Goal: Information Seeking & Learning: Learn about a topic

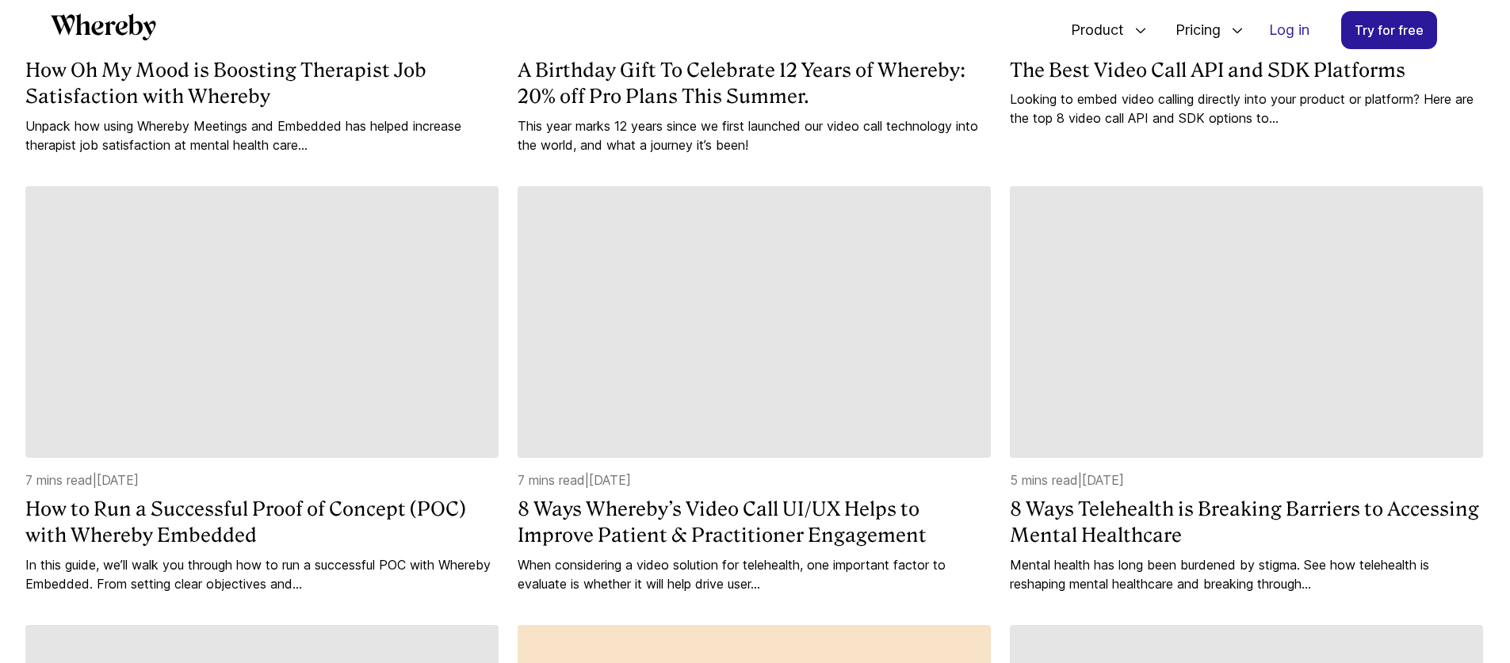
scroll to position [1061, 0]
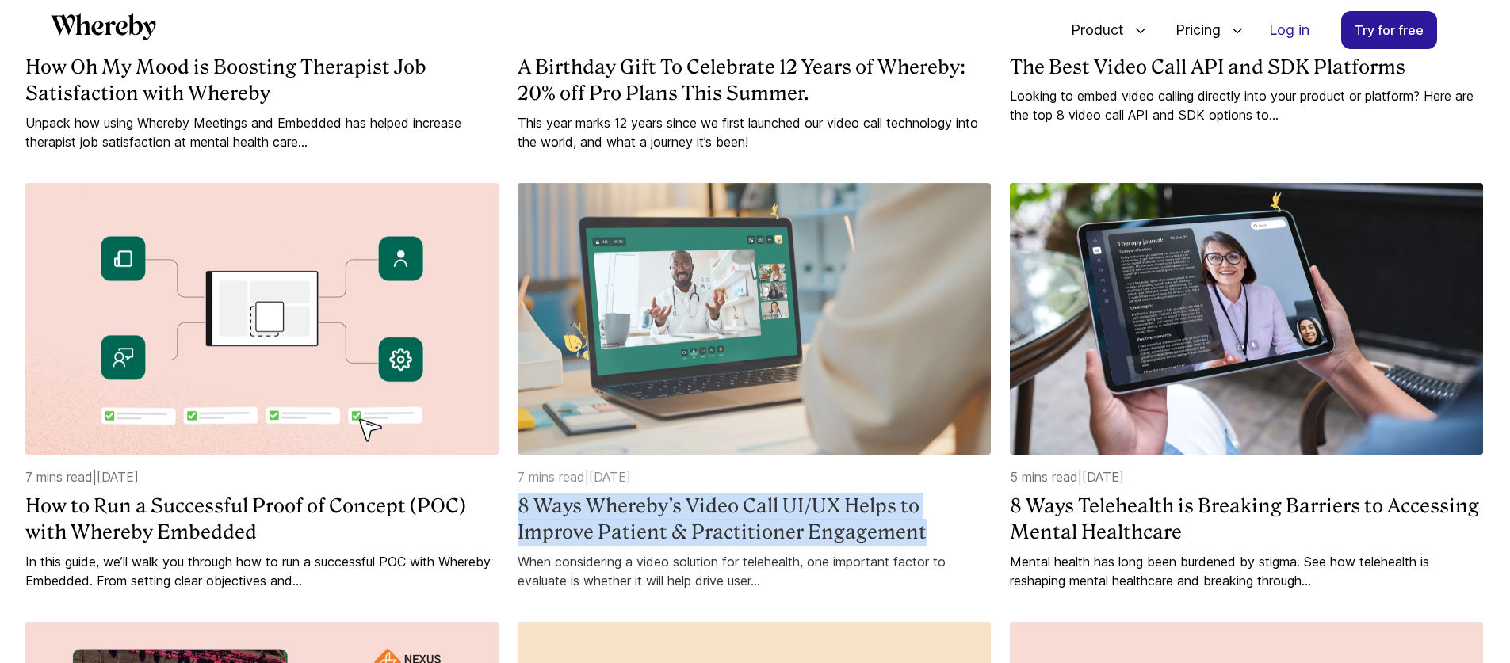
click at [751, 516] on h4 "8 Ways Whereby’s Video Call UI/UX Helps to Improve Patient & Practitioner Engag…" at bounding box center [754, 519] width 473 height 53
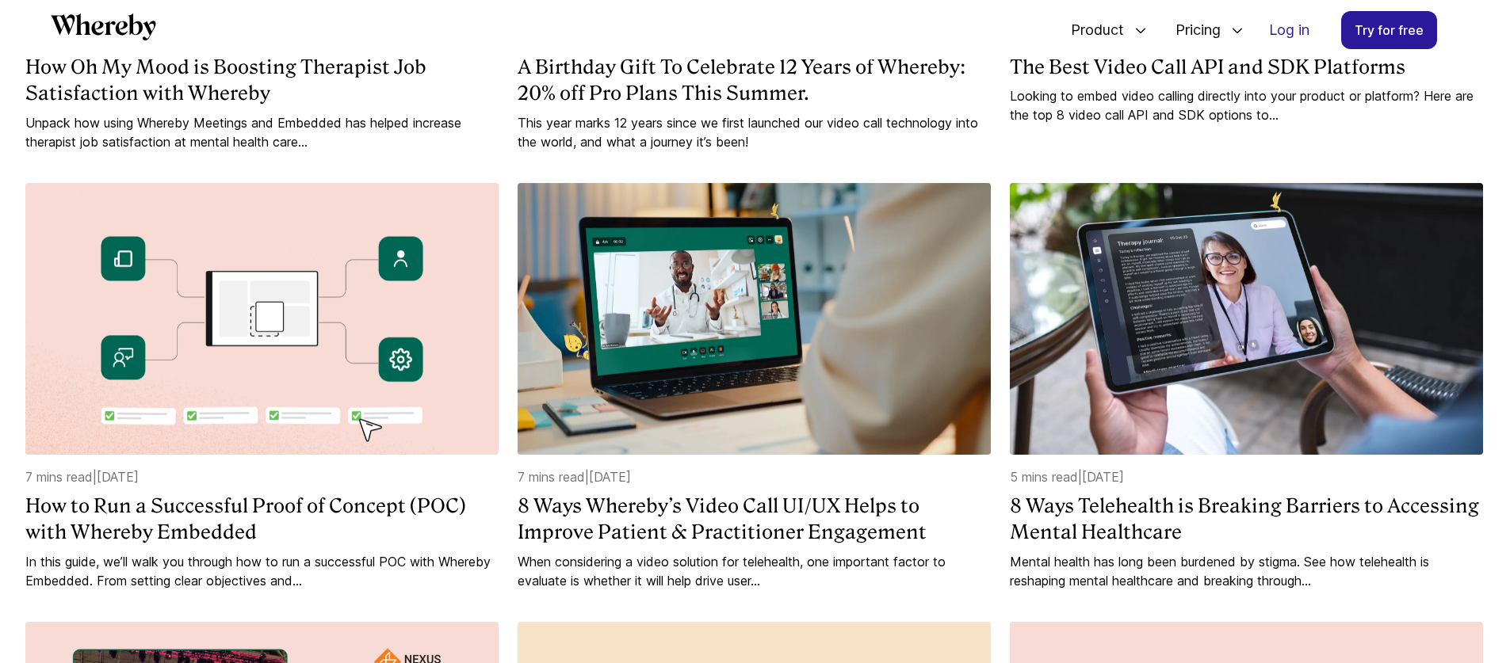
click at [1000, 335] on div "Why Whereby’s API is the Trusted Solution for Leading Telehealth Platforms 6 mi…" at bounding box center [764, 137] width 1478 height 1902
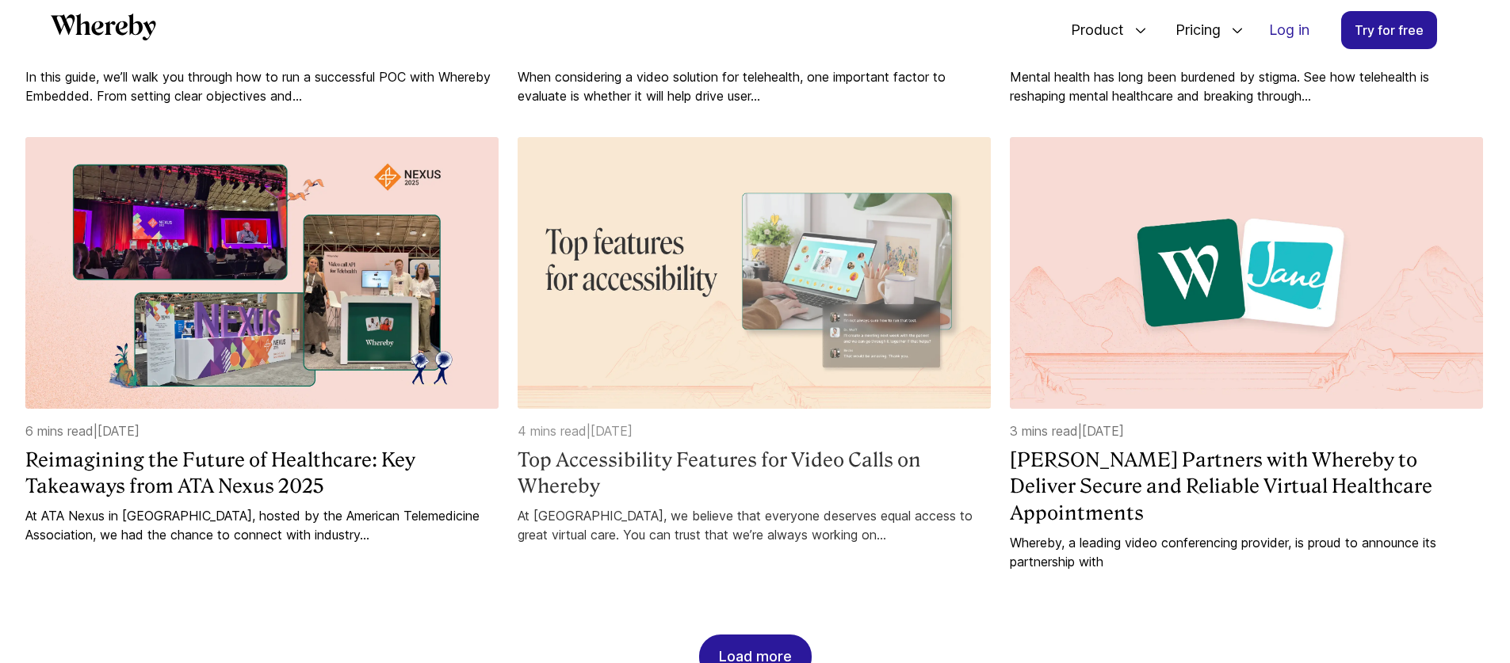
scroll to position [1554, 0]
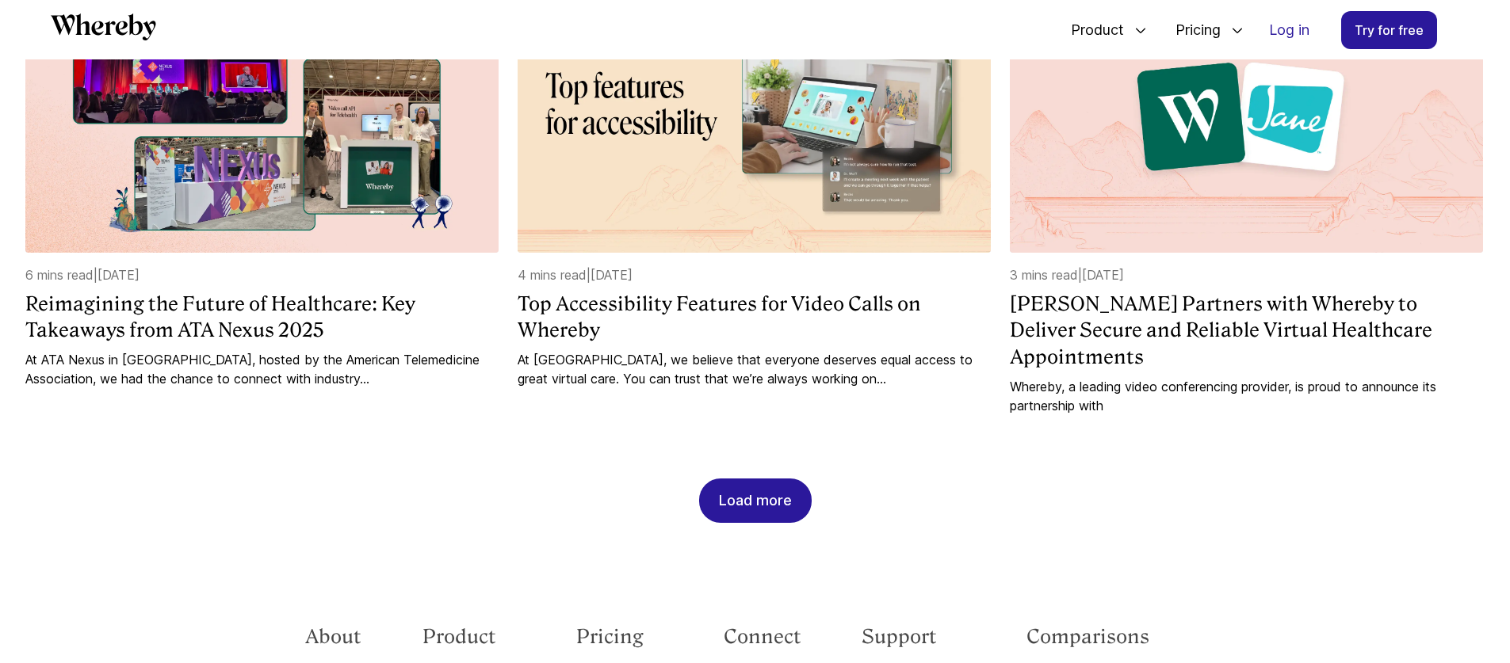
scroll to position [1718, 0]
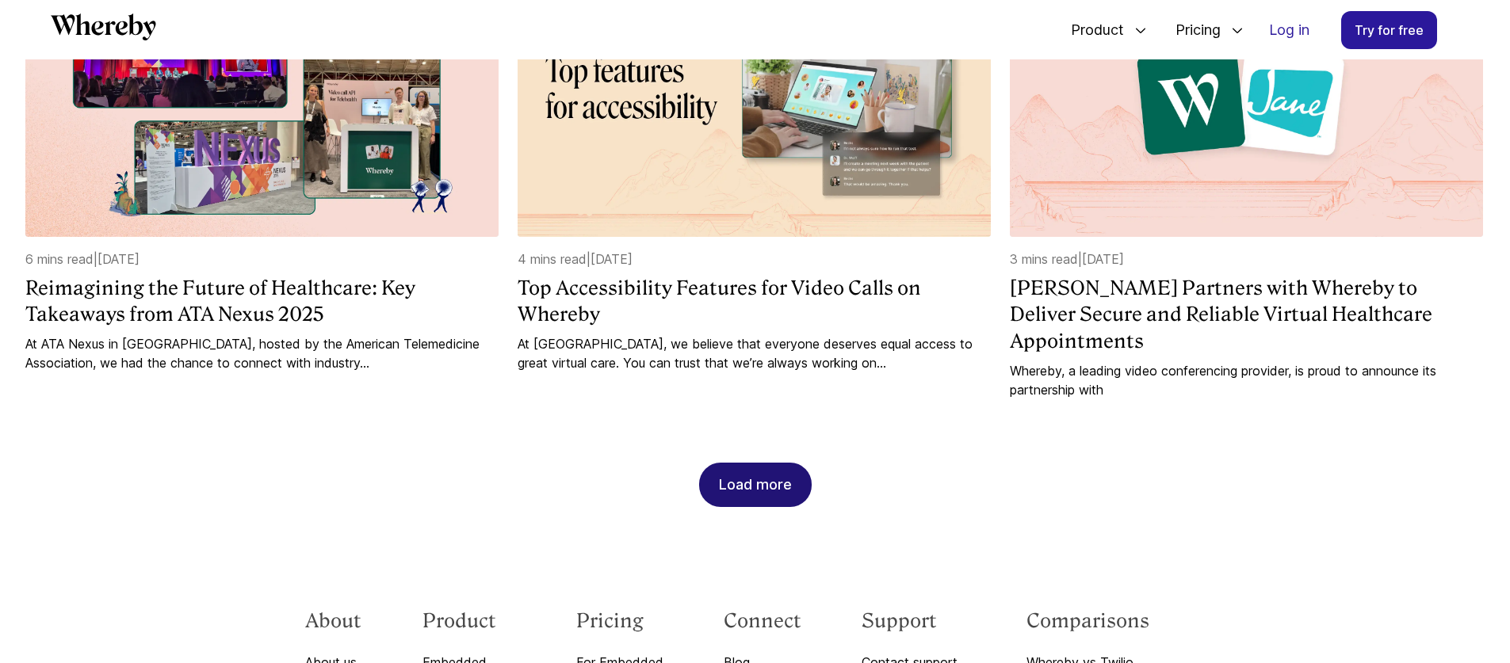
click at [766, 464] on div "Load more" at bounding box center [755, 485] width 73 height 43
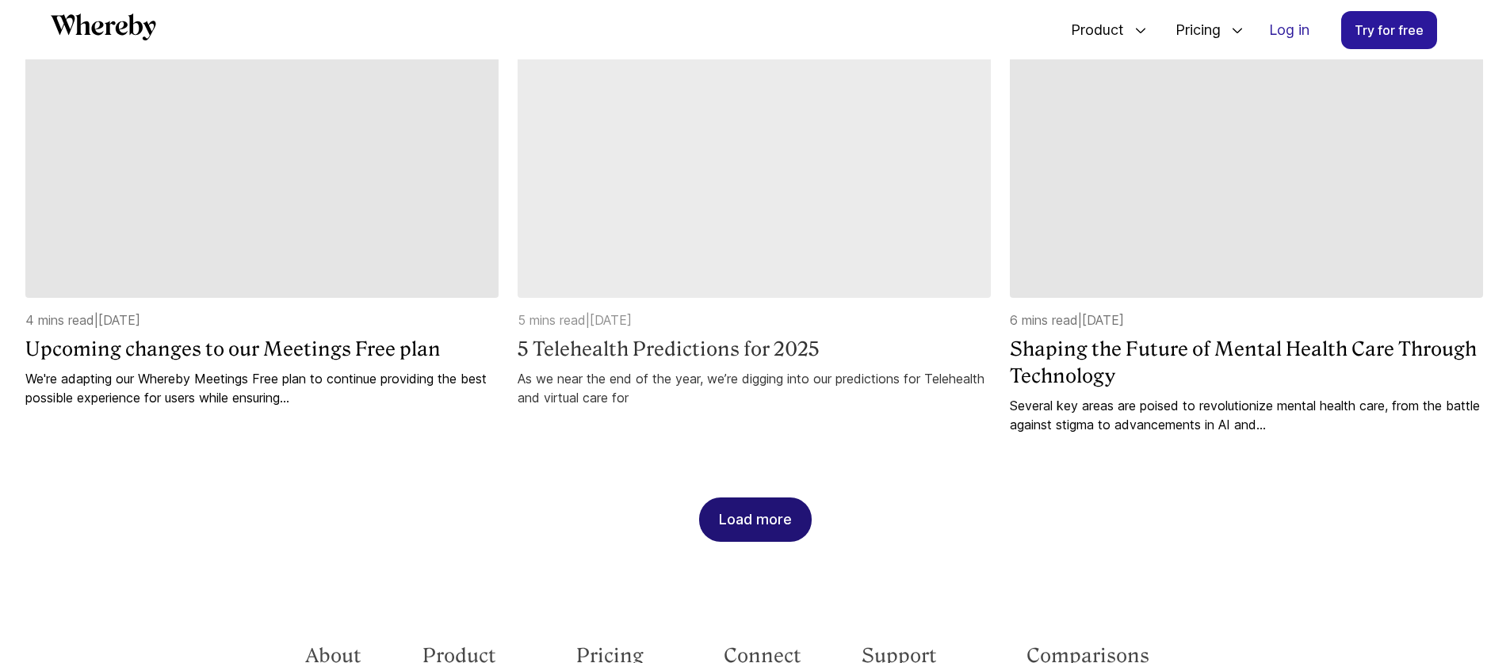
scroll to position [2569, 0]
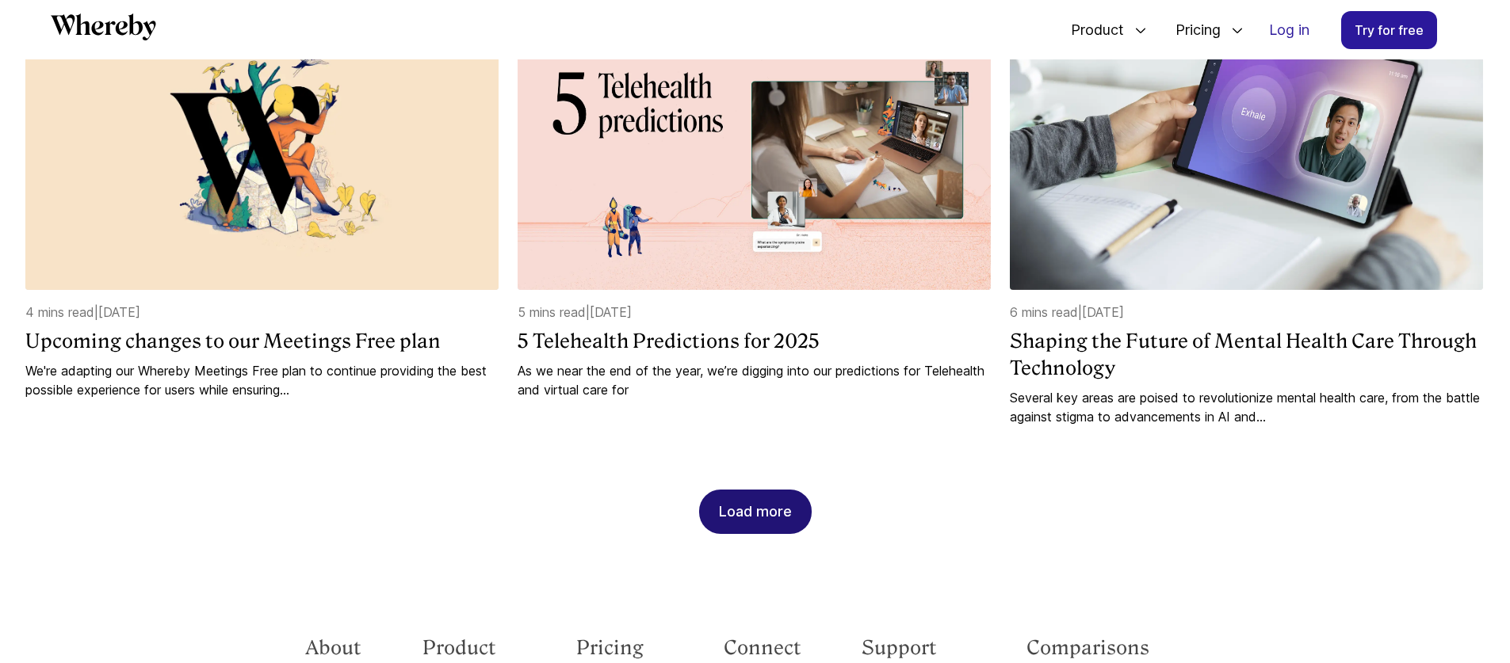
click at [780, 495] on div "Load more" at bounding box center [755, 512] width 73 height 43
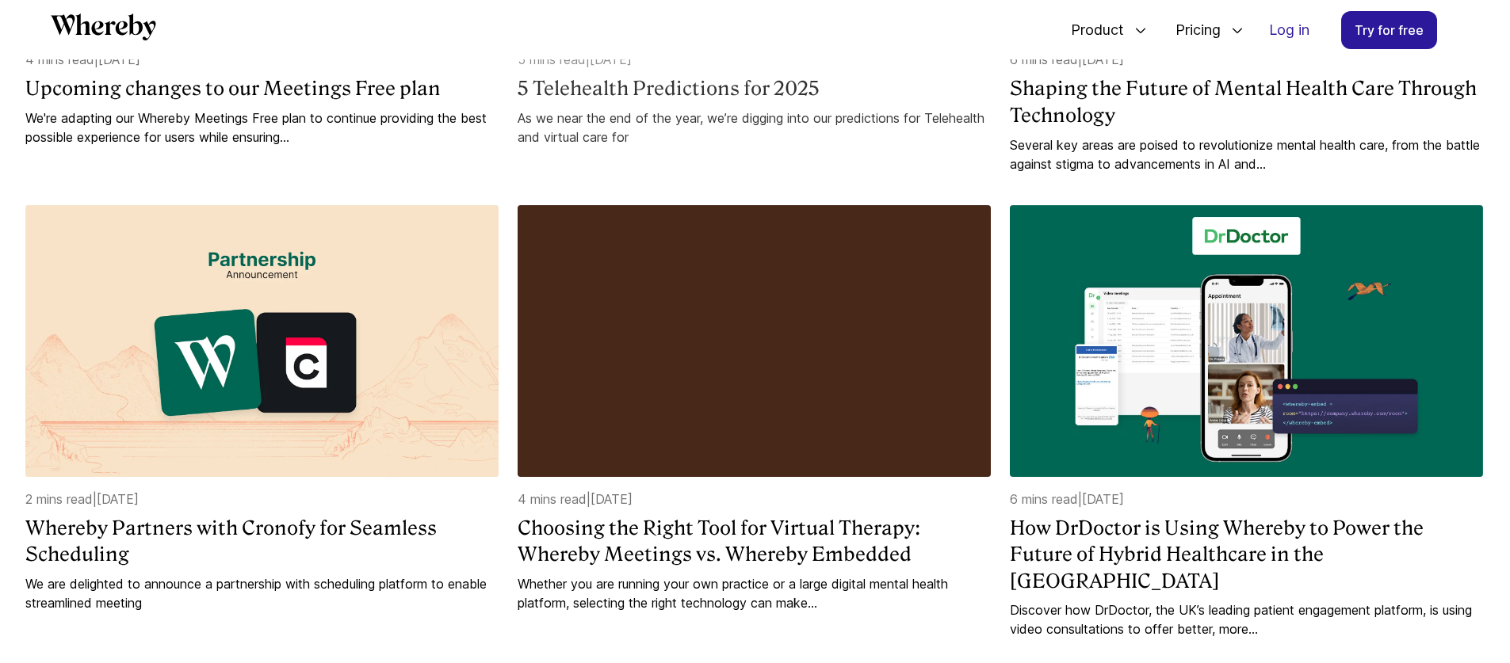
scroll to position [2960, 0]
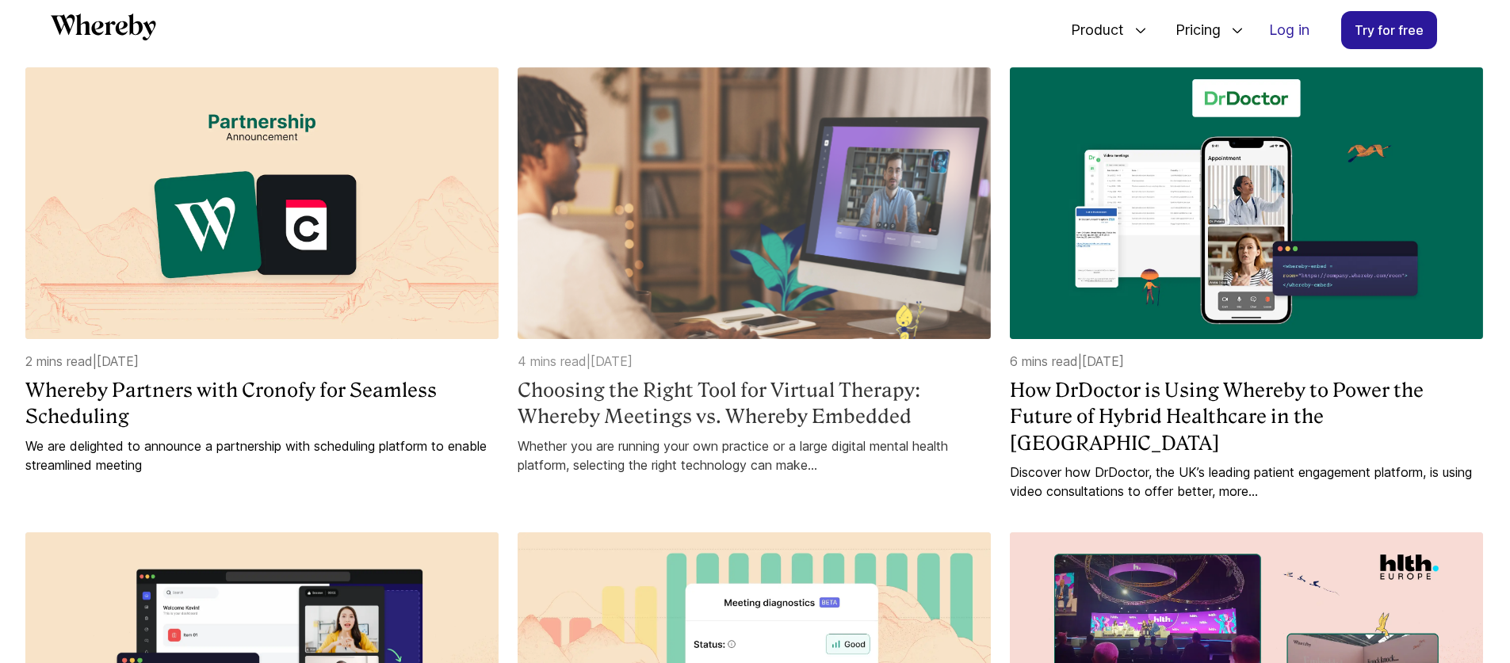
click at [839, 384] on h4 "Choosing the Right Tool for Virtual Therapy: Whereby Meetings vs. Whereby Embed…" at bounding box center [754, 403] width 473 height 53
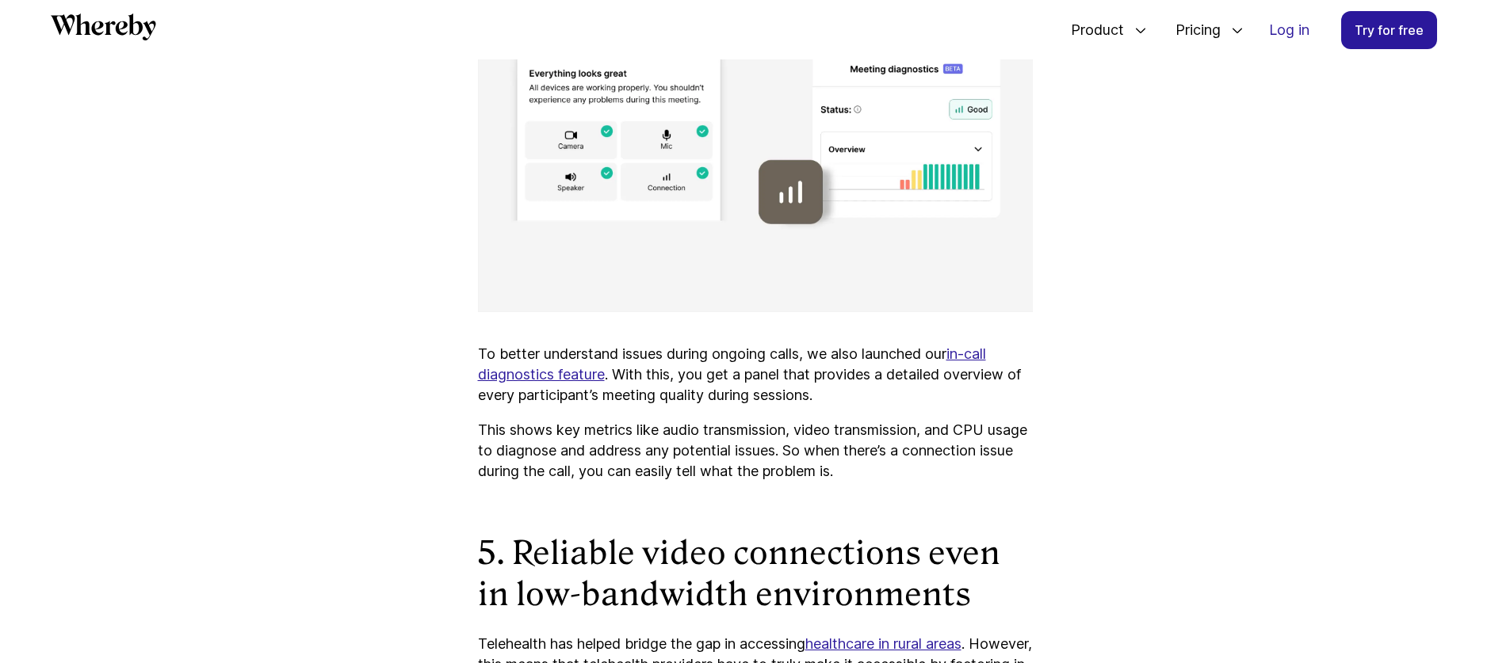
scroll to position [4404, 0]
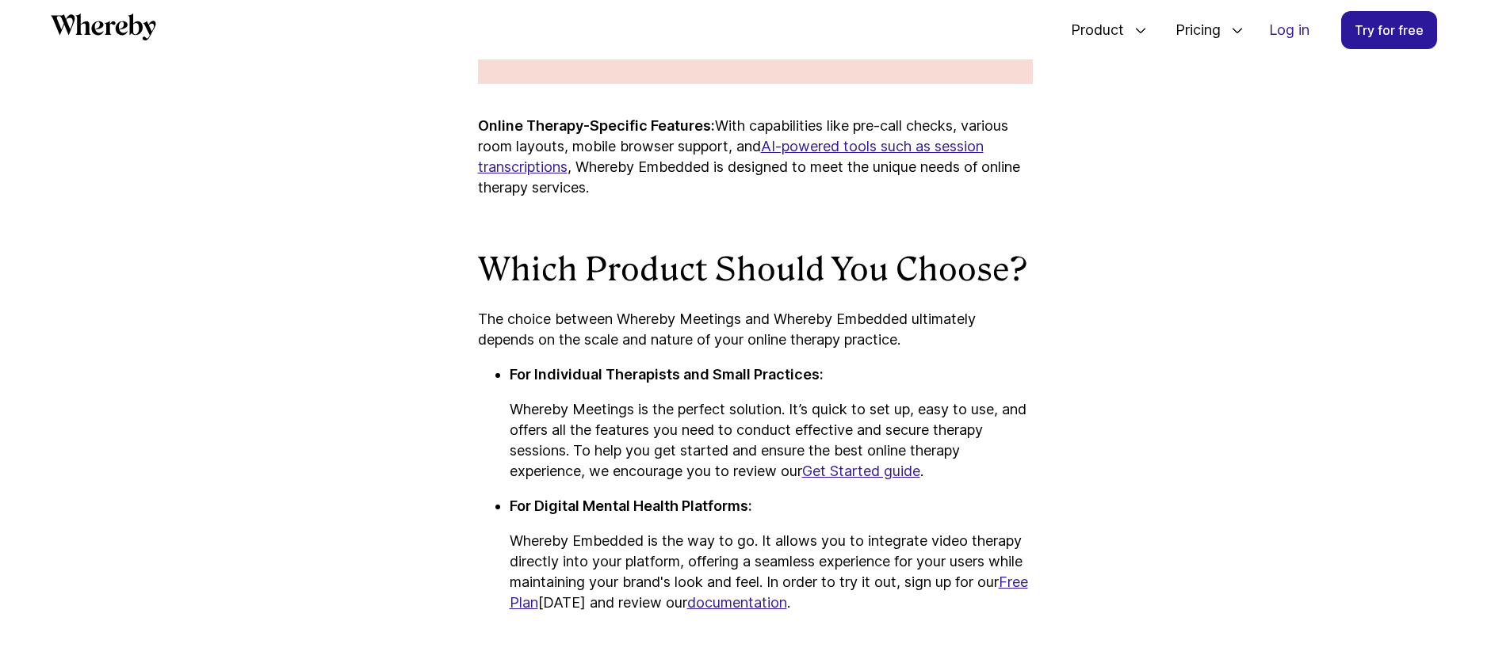
scroll to position [6509, 0]
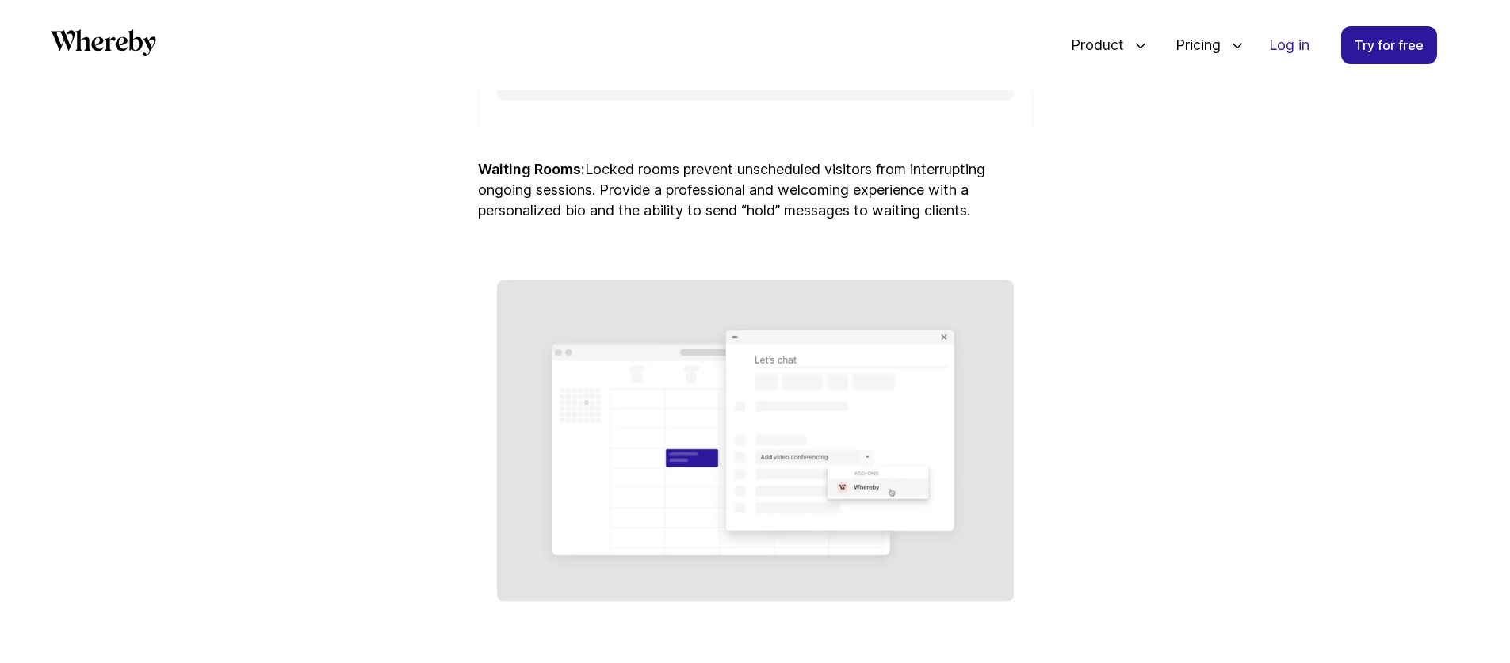
scroll to position [2102, 0]
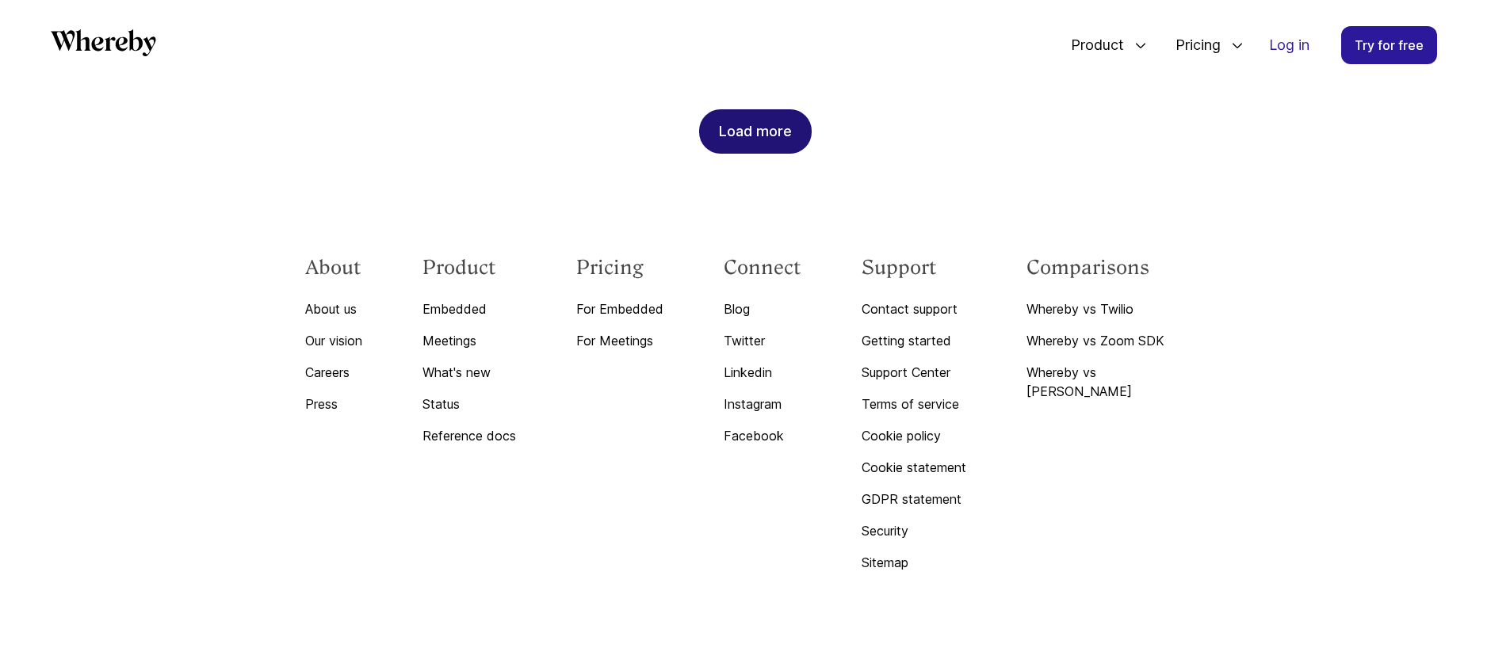
click at [763, 110] on div "Load more" at bounding box center [755, 131] width 73 height 43
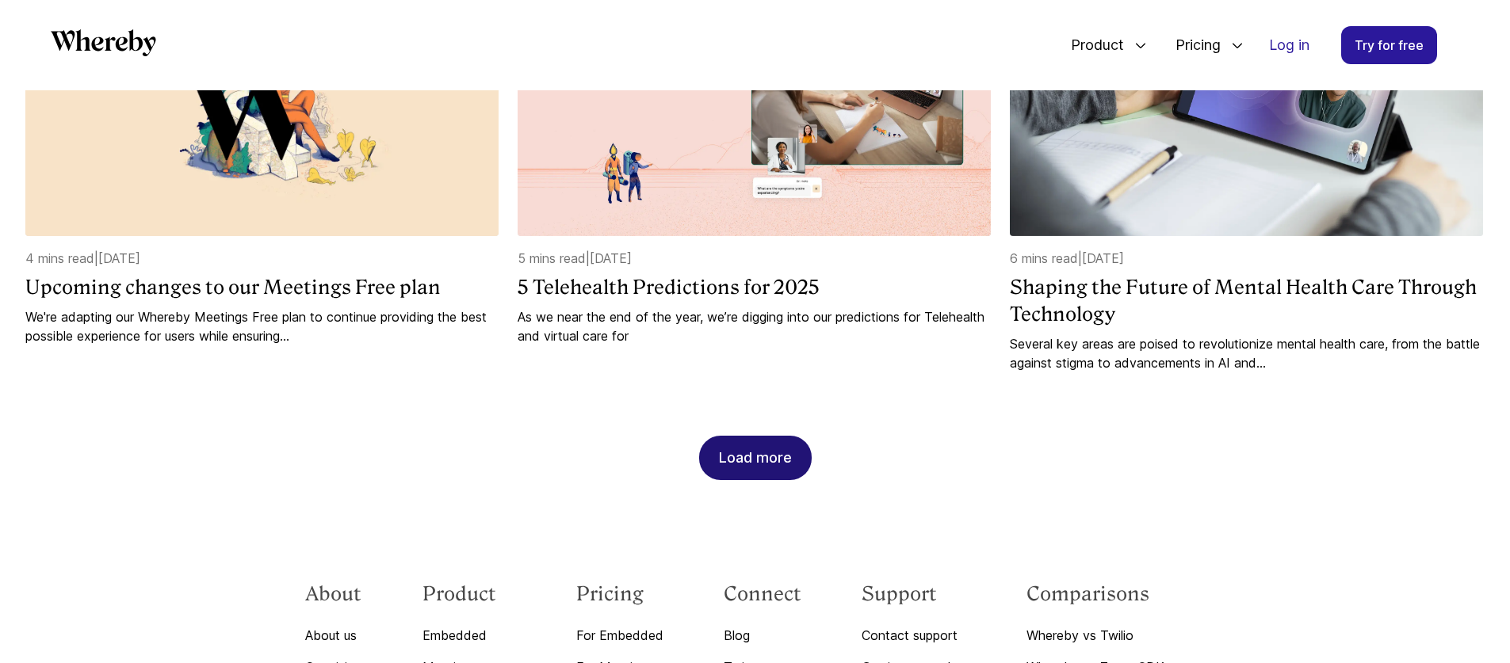
click at [740, 459] on div "Load more" at bounding box center [755, 458] width 73 height 43
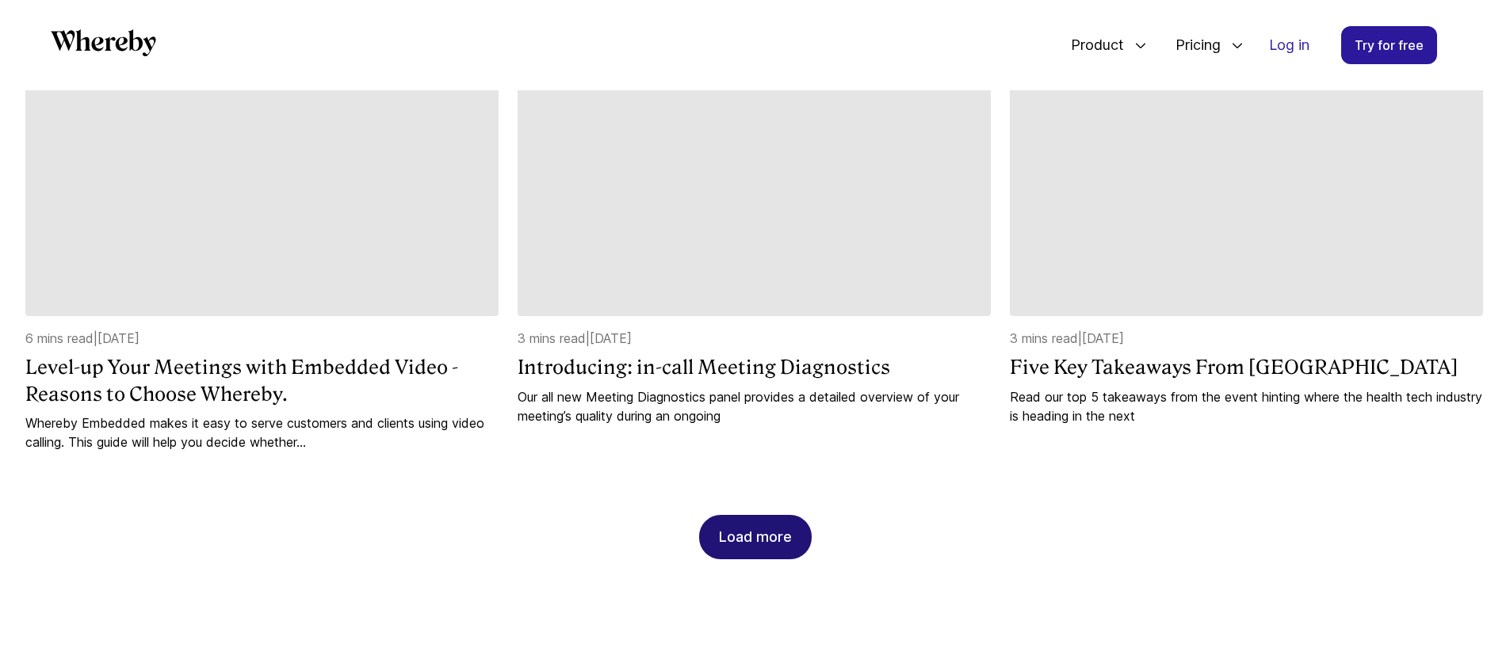
scroll to position [3493, 0]
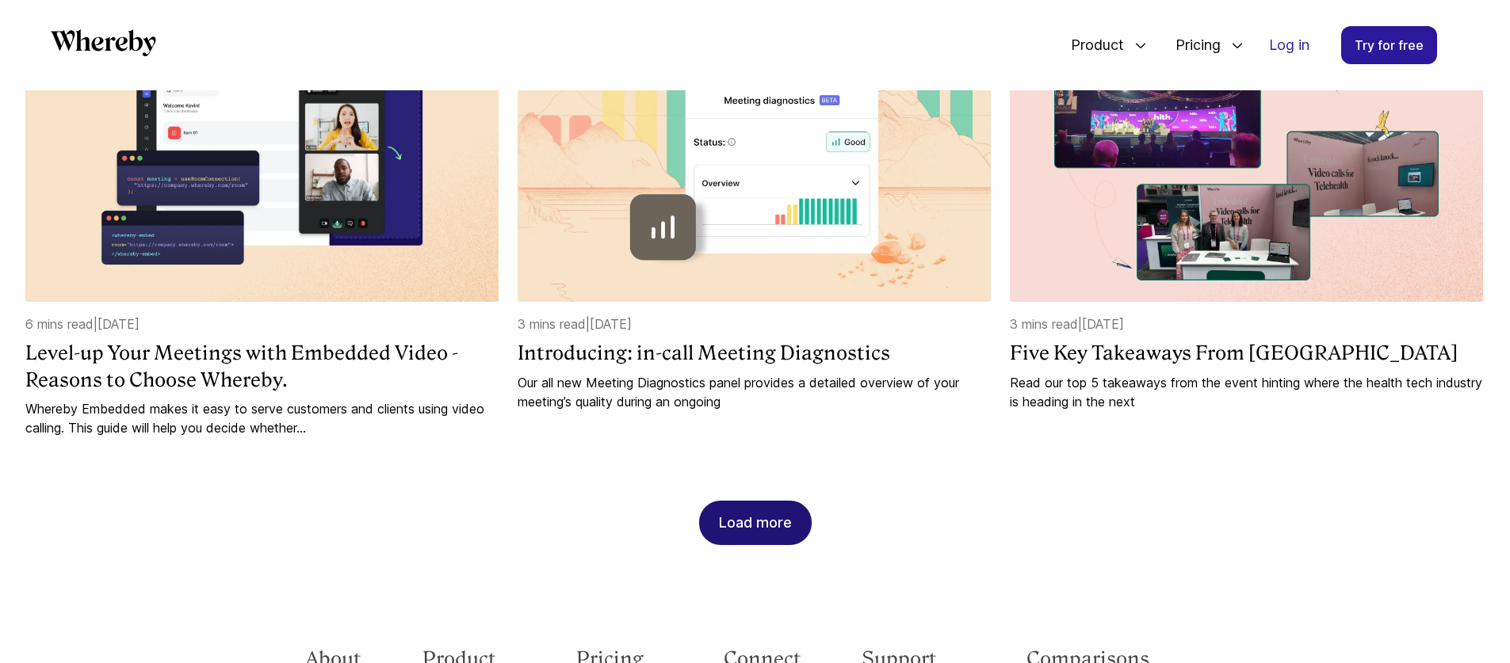
click at [787, 502] on div "Load more" at bounding box center [755, 523] width 73 height 43
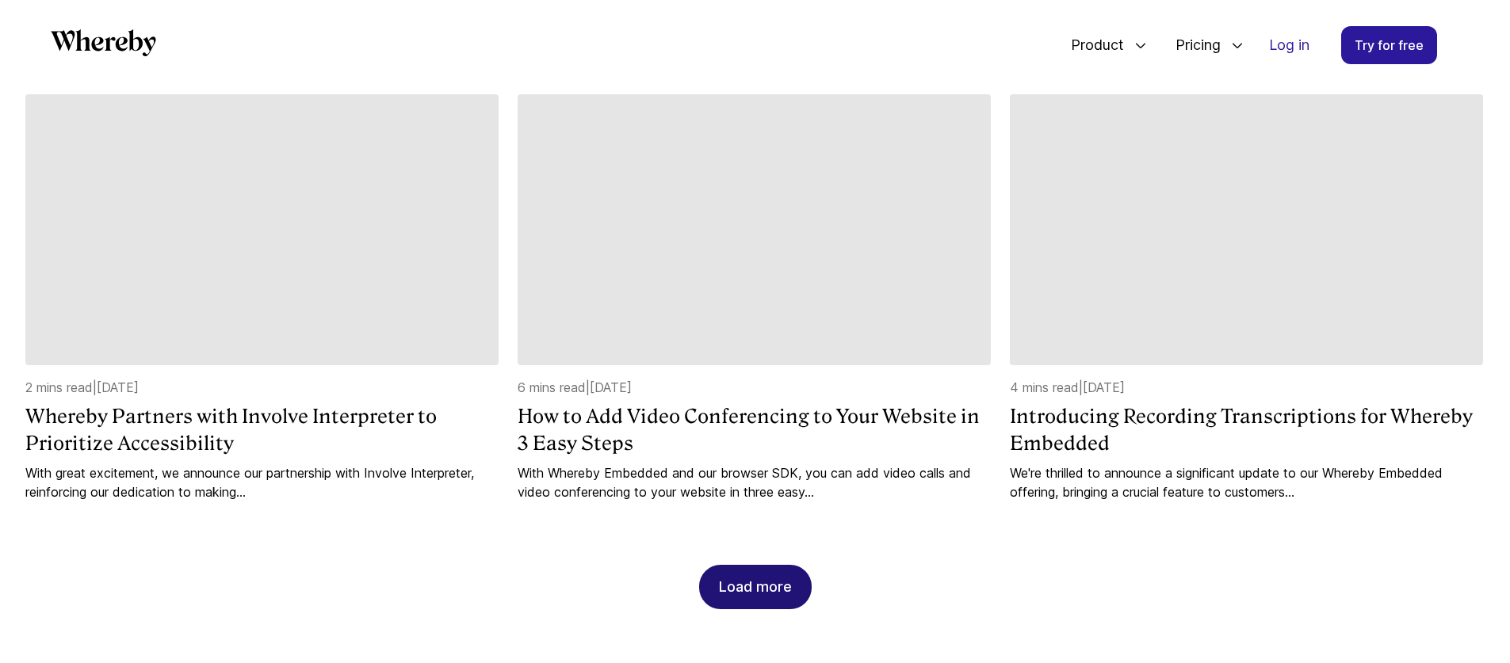
scroll to position [4321, 0]
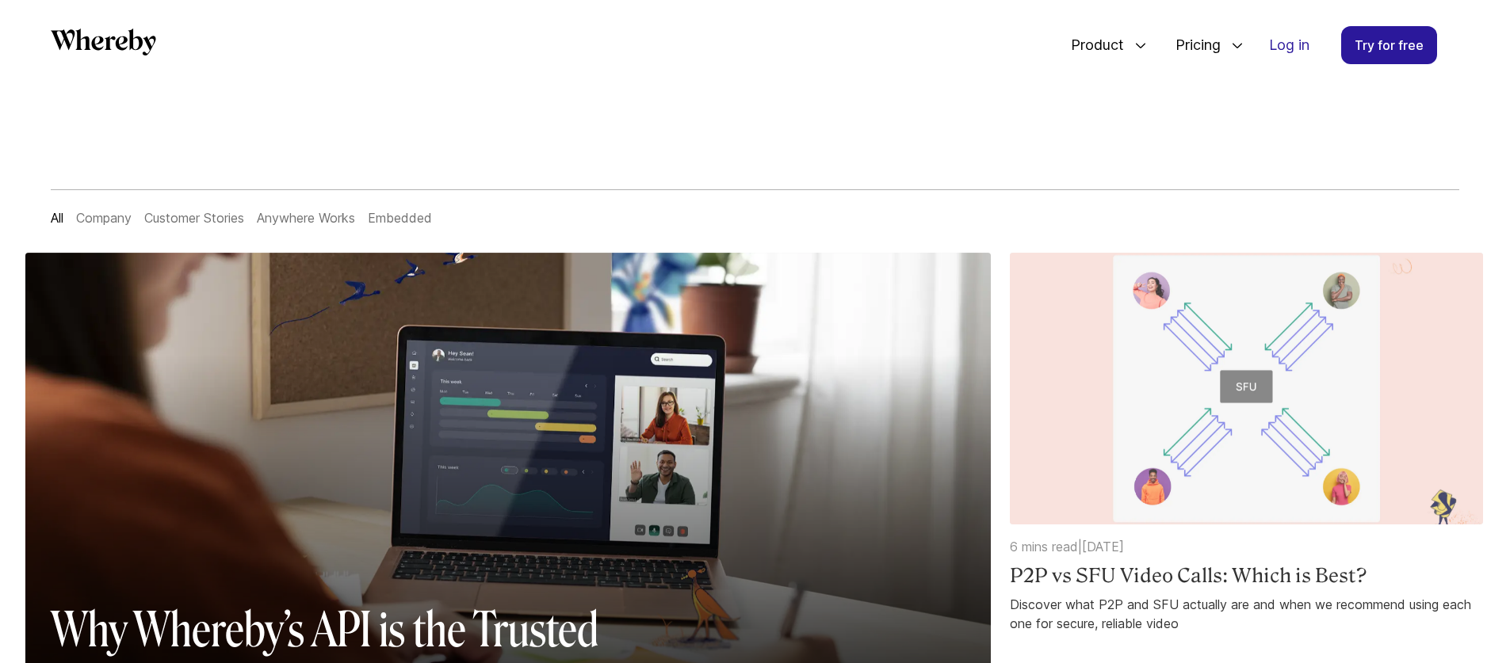
scroll to position [25, 0]
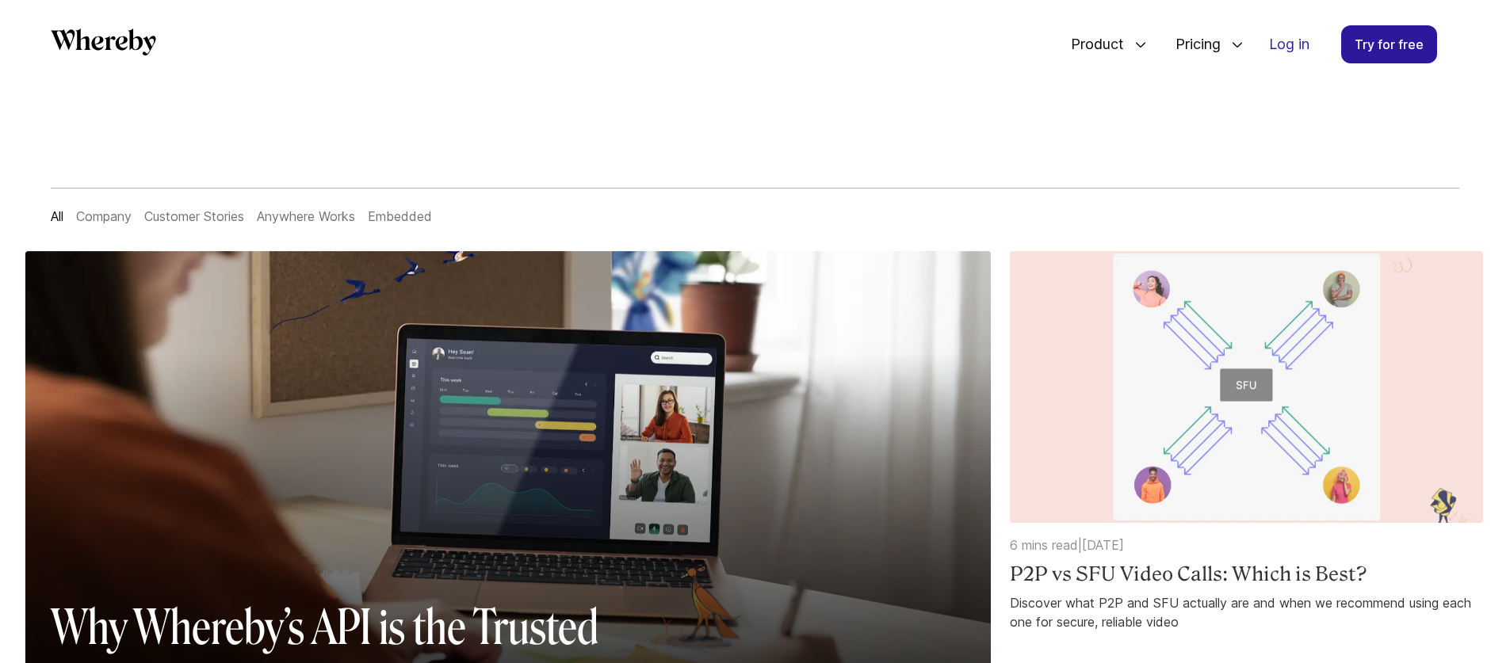
click at [1155, 380] on img at bounding box center [1246, 387] width 473 height 272
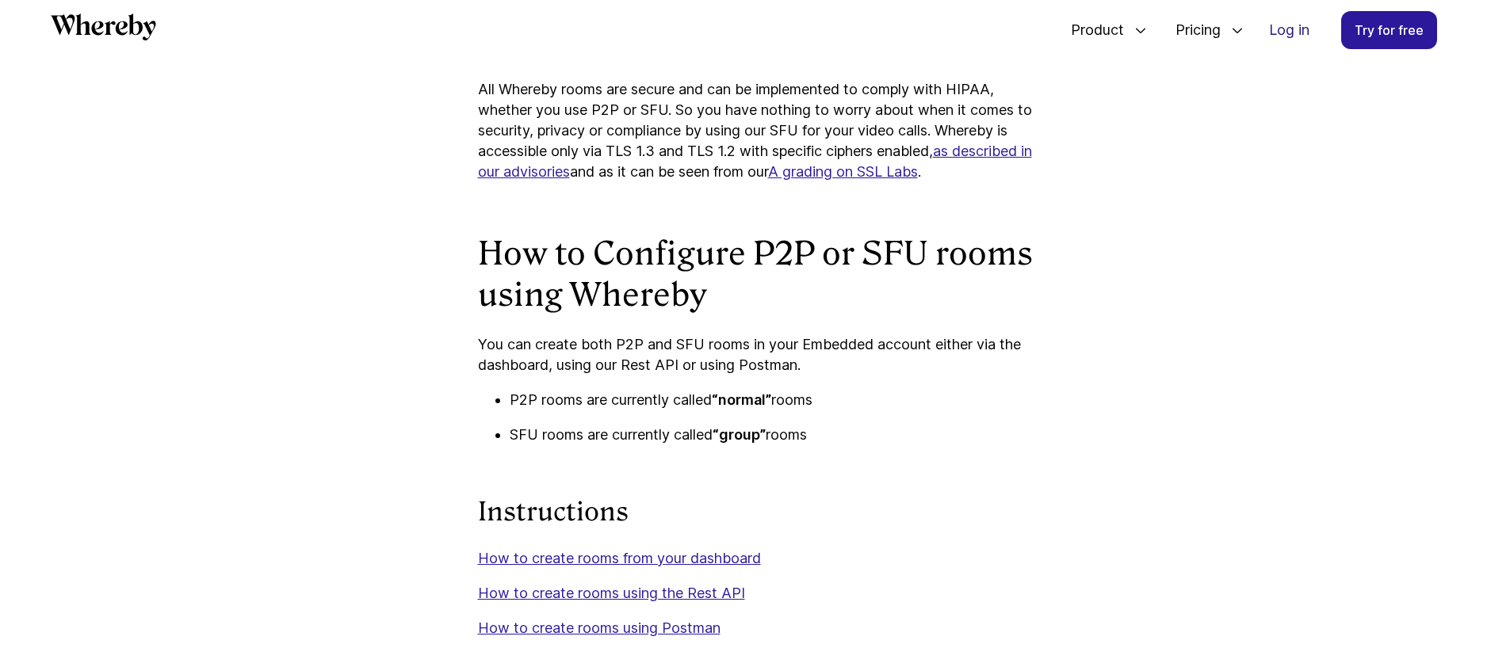
scroll to position [4907, 0]
